Goal: Check status: Check status

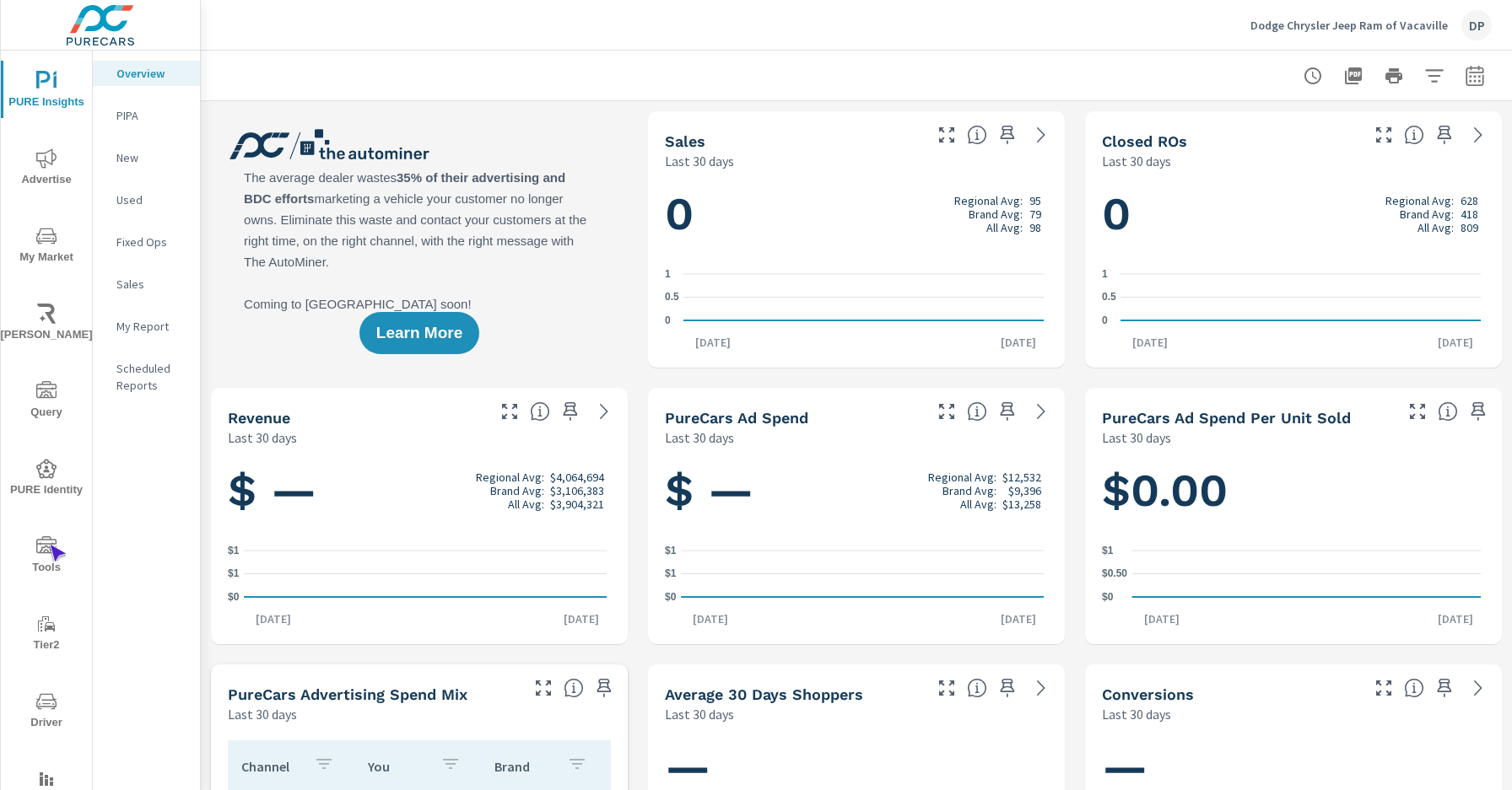
scroll to position [1, 0]
